Goal: Task Accomplishment & Management: Use online tool/utility

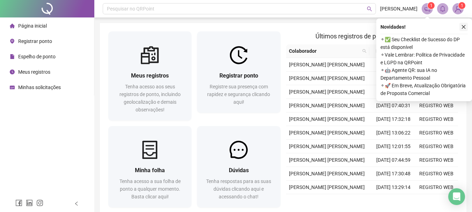
click at [462, 25] on icon "close" at bounding box center [464, 27] width 4 height 4
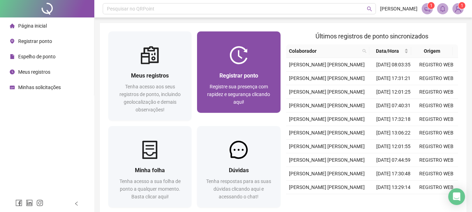
click at [250, 72] on div "Registrar ponto" at bounding box center [238, 75] width 66 height 9
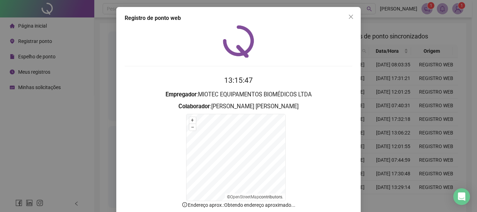
scroll to position [43, 0]
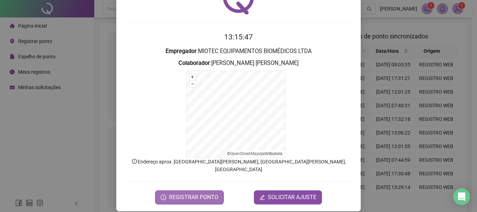
click at [197, 193] on span "REGISTRAR PONTO" at bounding box center [193, 197] width 49 height 8
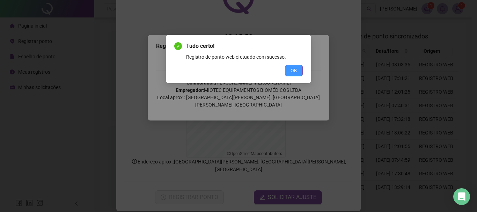
drag, startPoint x: 286, startPoint y: 72, endPoint x: 289, endPoint y: 72, distance: 3.9
click at [288, 72] on button "OK" at bounding box center [294, 70] width 18 height 11
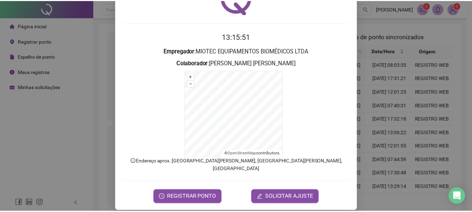
scroll to position [0, 0]
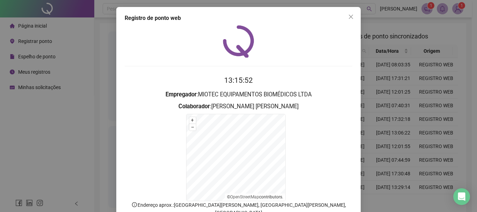
drag, startPoint x: 347, startPoint y: 17, endPoint x: 245, endPoint y: 2, distance: 103.4
click at [348, 17] on icon "close" at bounding box center [351, 17] width 6 height 6
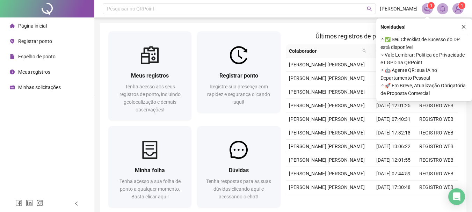
click at [462, 25] on icon "close" at bounding box center [463, 26] width 5 height 5
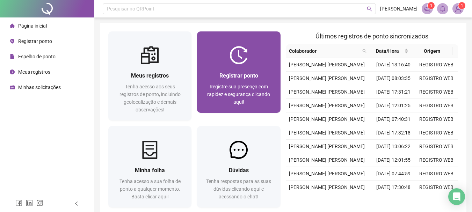
click at [241, 84] on span "Registre sua presença com rapidez e segurança clicando aqui!" at bounding box center [238, 94] width 63 height 21
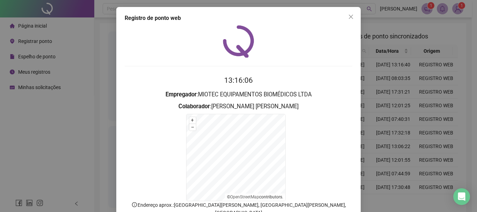
scroll to position [43, 0]
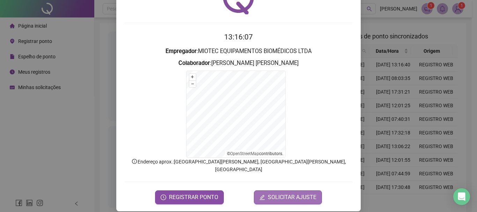
click at [301, 193] on span "SOLICITAR AJUSTE" at bounding box center [292, 197] width 49 height 8
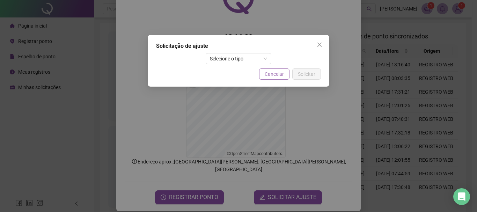
click at [280, 75] on span "Cancelar" at bounding box center [274, 74] width 19 height 8
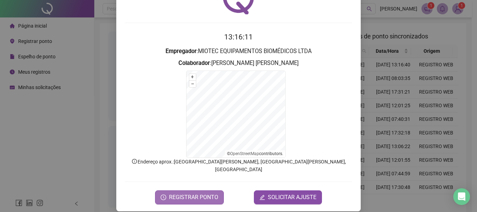
click at [188, 193] on span "REGISTRAR PONTO" at bounding box center [193, 197] width 49 height 8
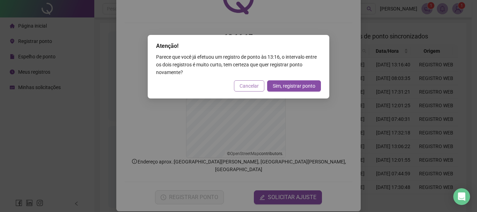
click at [244, 82] on button "Cancelar" at bounding box center [249, 85] width 30 height 11
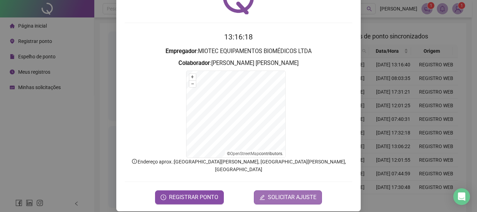
click at [275, 193] on span "SOLICITAR AJUSTE" at bounding box center [292, 197] width 49 height 8
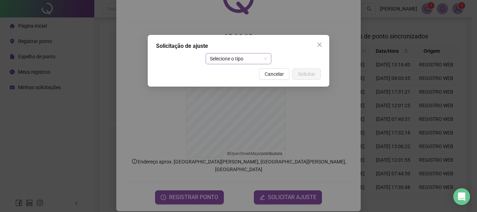
click at [233, 56] on span "Selecione o tipo" at bounding box center [239, 58] width 58 height 10
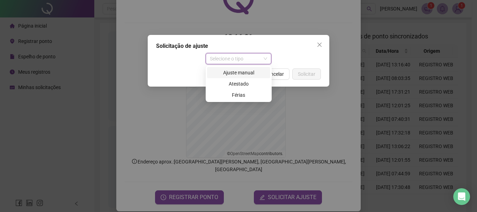
click at [248, 73] on div "Ajuste manual" at bounding box center [238, 73] width 55 height 8
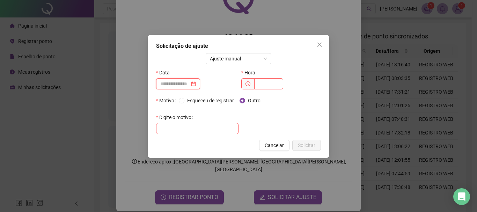
click at [181, 84] on input at bounding box center [174, 84] width 29 height 8
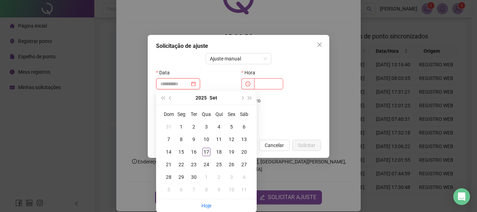
type input "**********"
click at [204, 151] on div "17" at bounding box center [206, 152] width 8 height 8
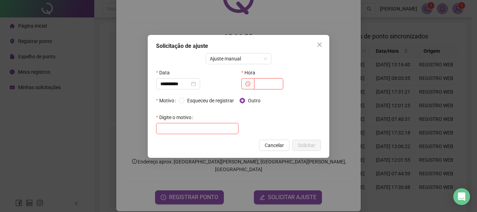
click at [267, 82] on input "text" at bounding box center [268, 83] width 29 height 11
type input "*****"
drag, startPoint x: 182, startPoint y: 124, endPoint x: 183, endPoint y: 128, distance: 4.0
click at [182, 127] on input "text" at bounding box center [197, 128] width 82 height 11
type input "**********"
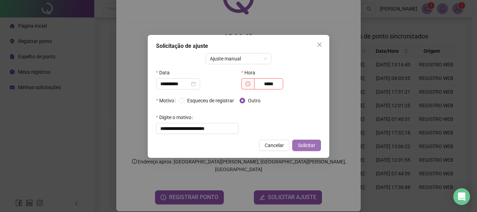
click at [305, 145] on span "Solicitar" at bounding box center [306, 145] width 17 height 8
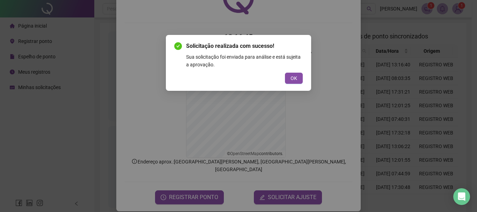
click at [296, 74] on button "OK" at bounding box center [294, 78] width 18 height 11
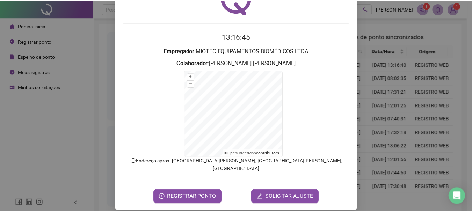
scroll to position [0, 0]
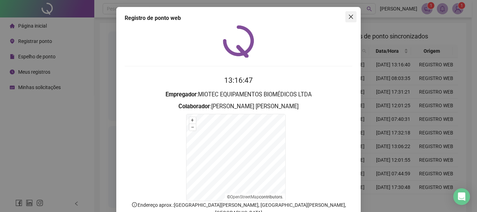
click at [348, 15] on icon "close" at bounding box center [351, 17] width 6 height 6
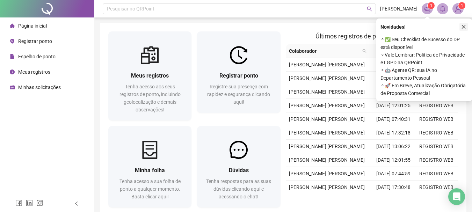
click at [462, 25] on icon "close" at bounding box center [463, 26] width 5 height 5
